Goal: Find specific page/section: Find specific page/section

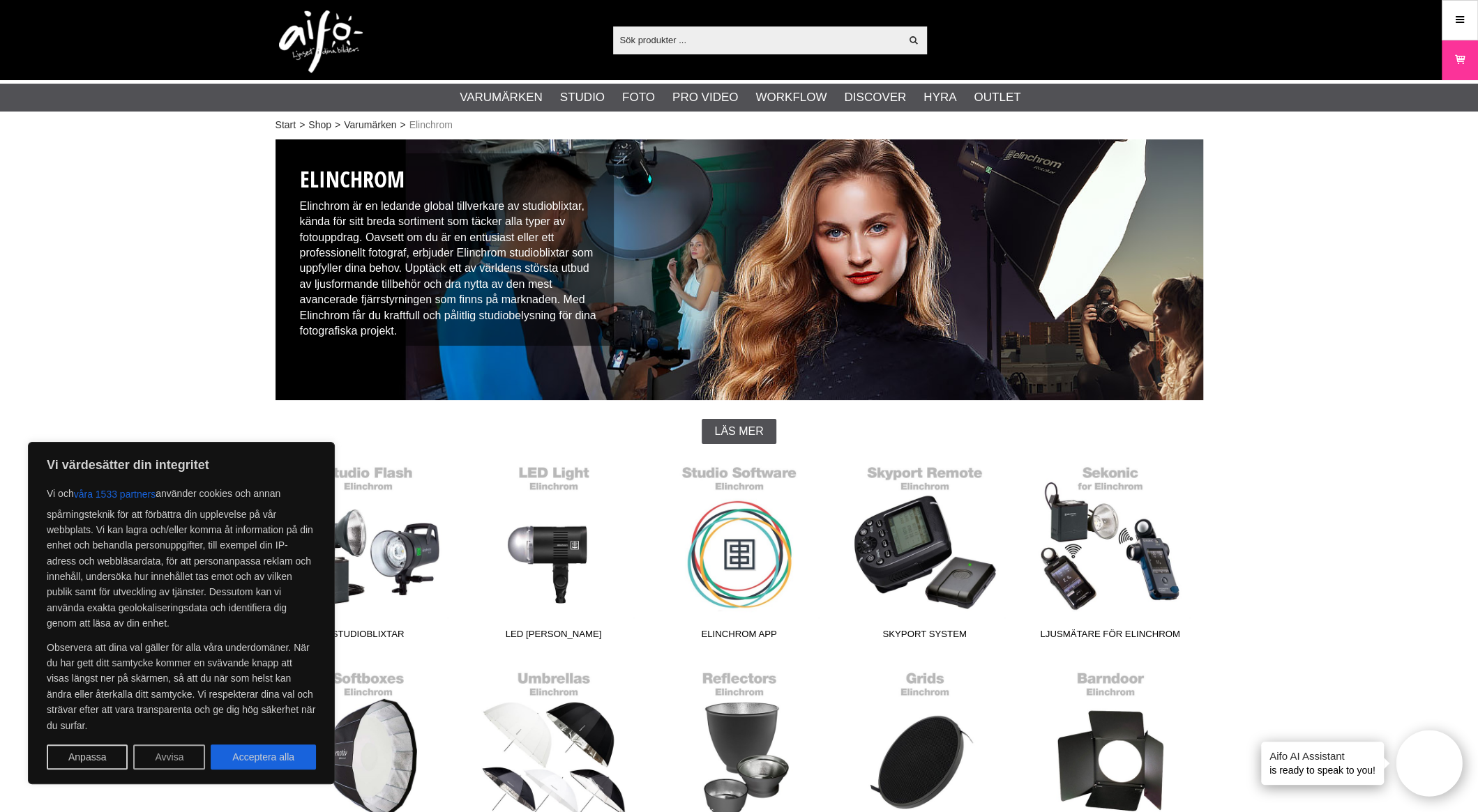
click at [154, 767] on button "Avvisa" at bounding box center [169, 757] width 72 height 25
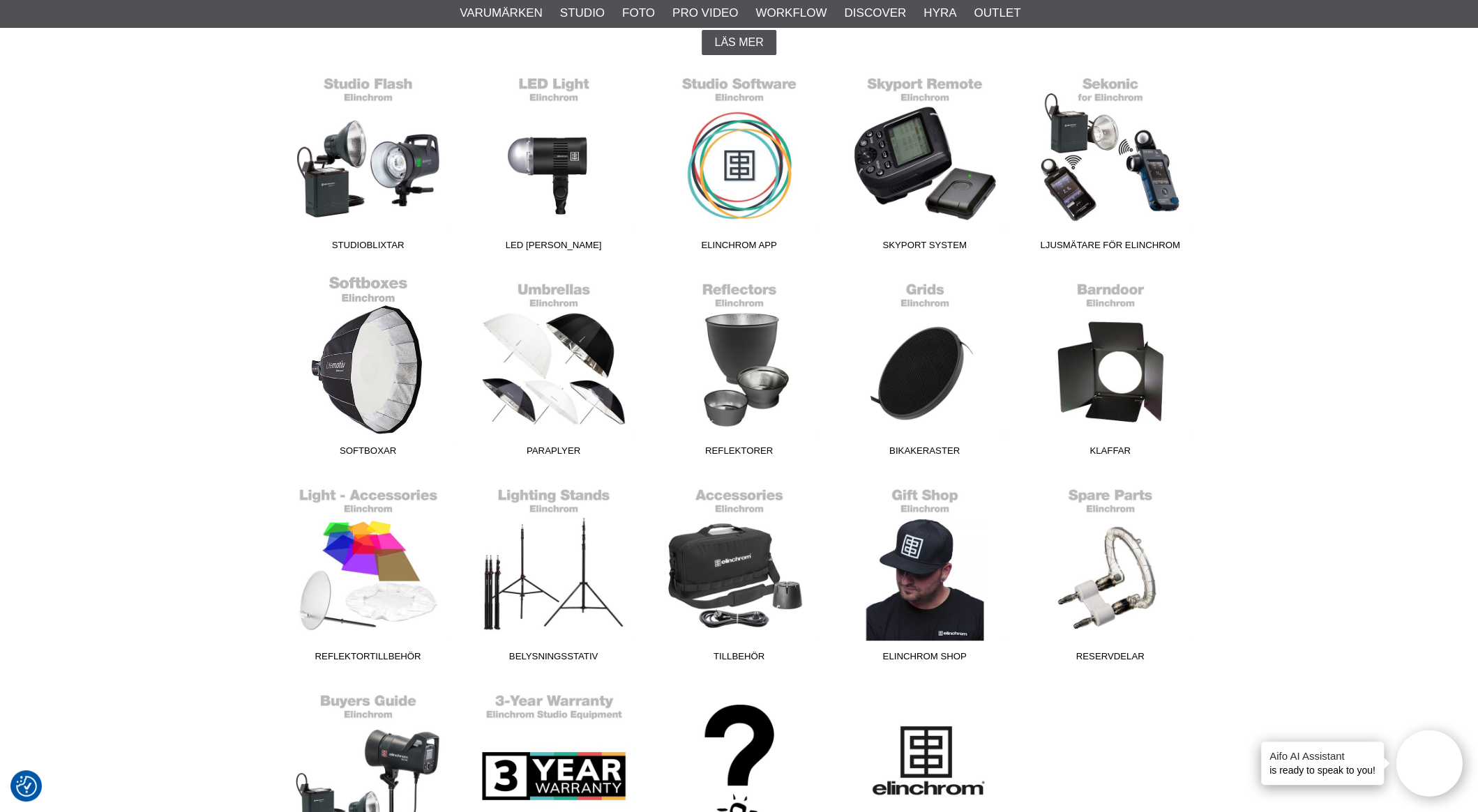
scroll to position [418, 0]
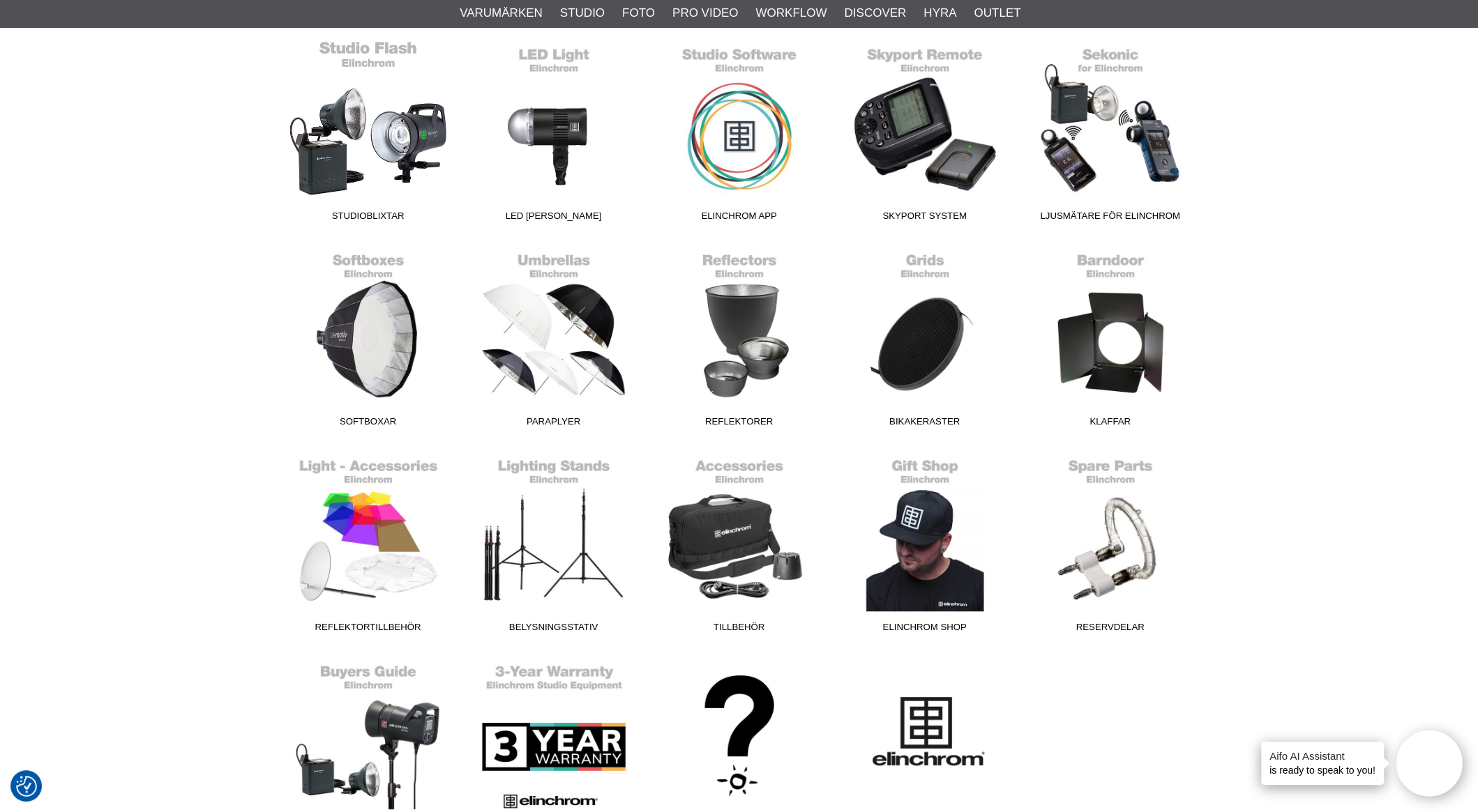
click at [374, 161] on link "Studioblixtar" at bounding box center [368, 133] width 186 height 188
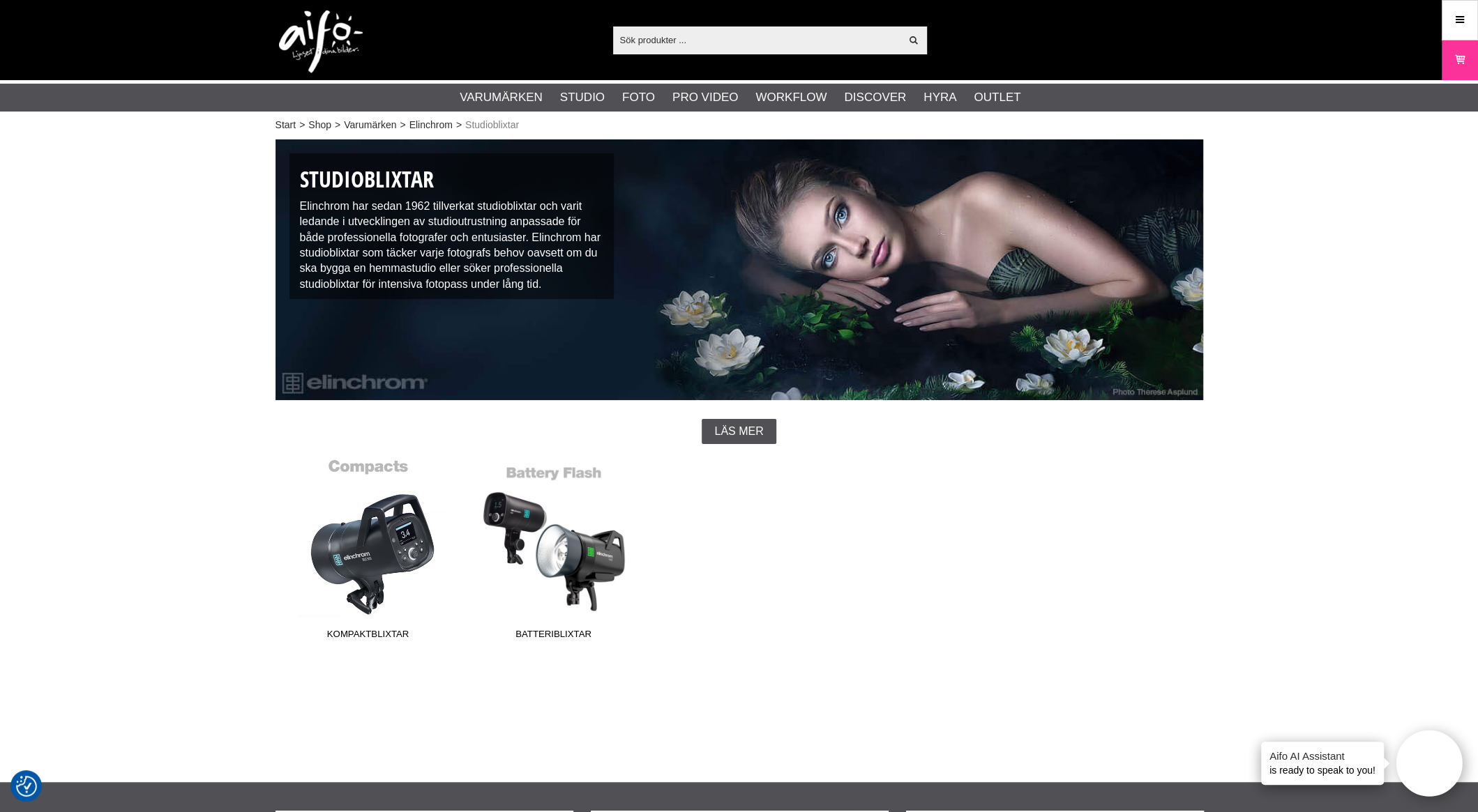
click at [383, 571] on link "Kompaktblixtar" at bounding box center [368, 552] width 186 height 188
